Goal: Task Accomplishment & Management: Use online tool/utility

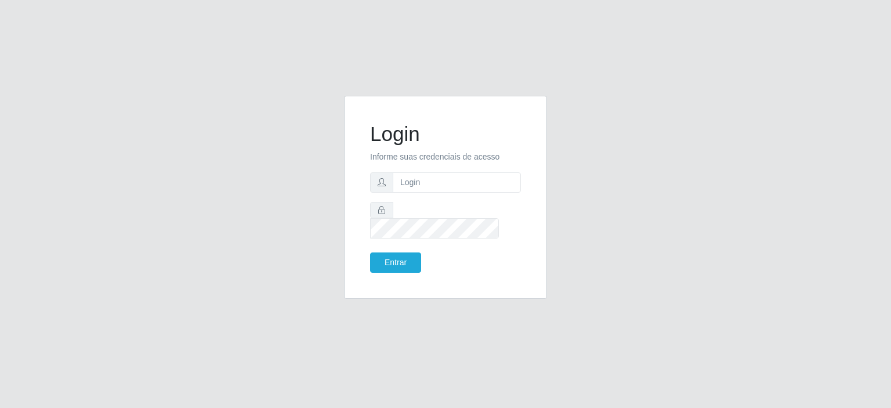
click at [414, 205] on form "Login Informe suas credenciais de acesso Entrar" at bounding box center [445, 197] width 151 height 151
click at [418, 193] on input "text" at bounding box center [457, 182] width 128 height 20
type input "[EMAIL_ADDRESS][PERSON_NAME][DOMAIN_NAME]"
click at [393, 256] on button "Entrar" at bounding box center [395, 262] width 51 height 20
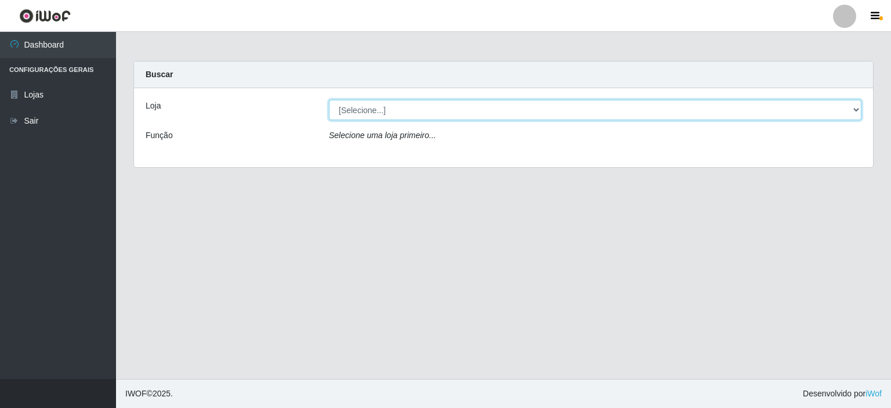
click at [474, 111] on select "[Selecione...] Corte Fácil - Unidade Planalto" at bounding box center [595, 110] width 533 height 20
select select "202"
click at [329, 100] on select "[Selecione...] Corte Fácil - Unidade Planalto" at bounding box center [595, 110] width 533 height 20
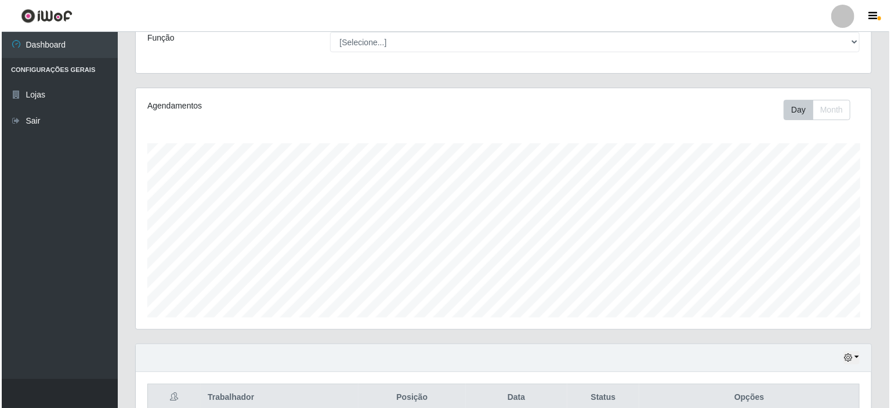
scroll to position [205, 0]
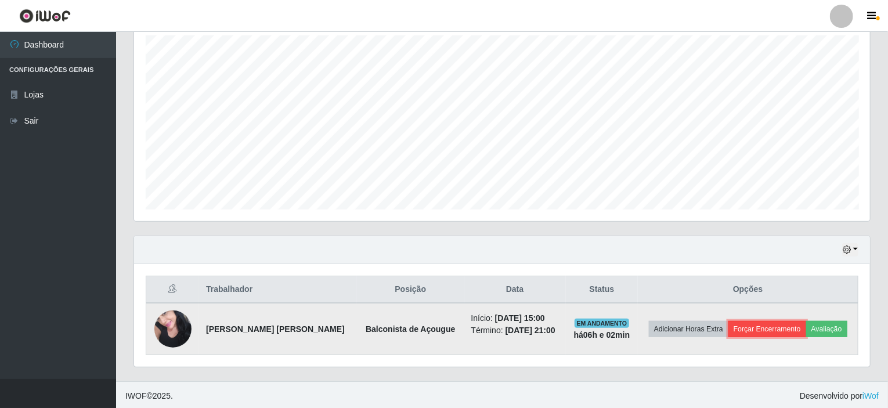
click at [738, 323] on button "Forçar Encerramento" at bounding box center [767, 329] width 78 height 16
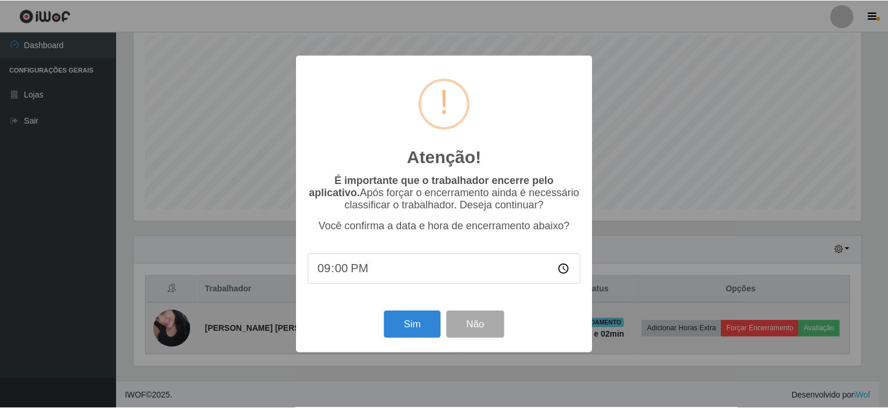
scroll to position [241, 731]
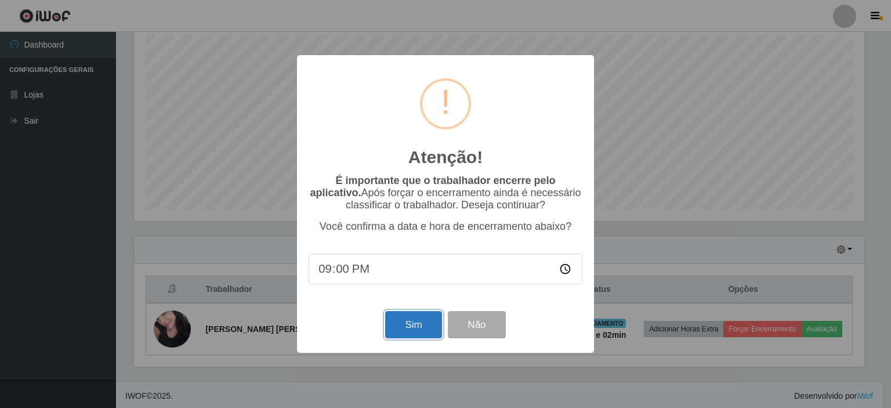
click at [409, 331] on button "Sim" at bounding box center [413, 324] width 56 height 27
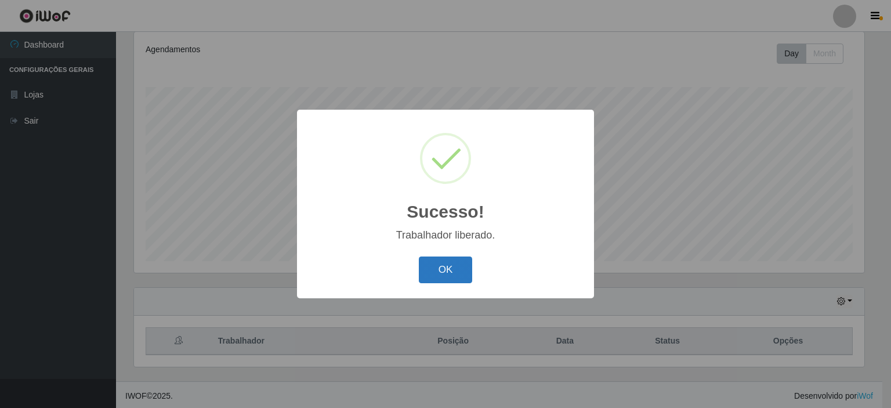
click at [446, 282] on button "OK" at bounding box center [446, 269] width 54 height 27
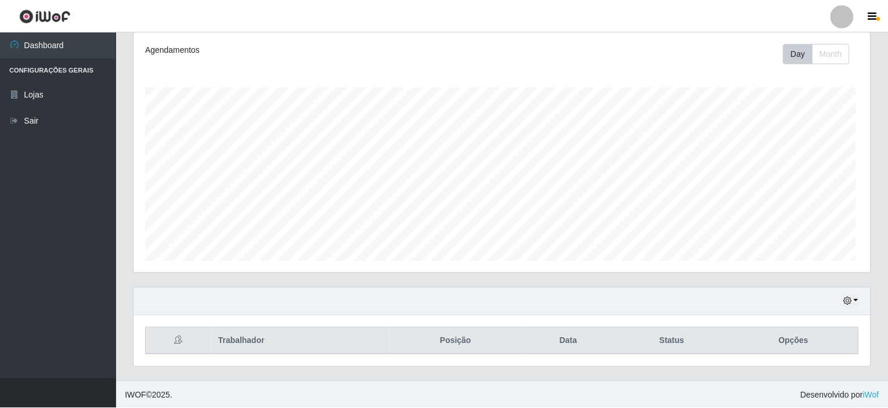
scroll to position [241, 736]
